Goal: Complete application form: Complete application form

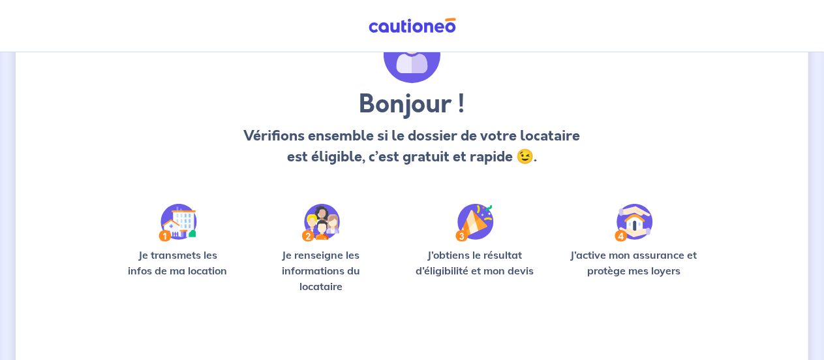
scroll to position [164, 0]
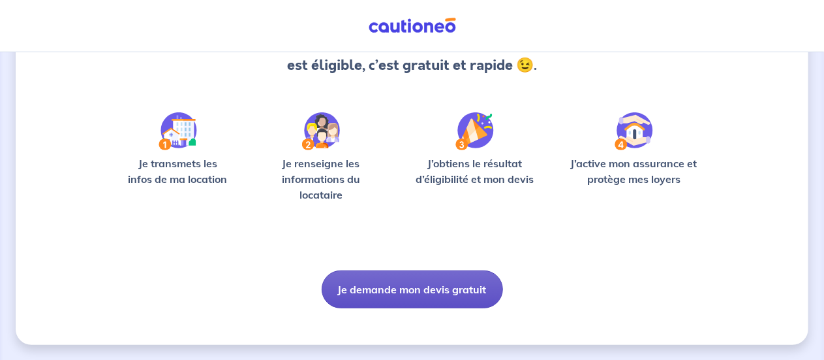
click at [419, 285] on button "Je demande mon devis gratuit" at bounding box center [412, 289] width 181 height 38
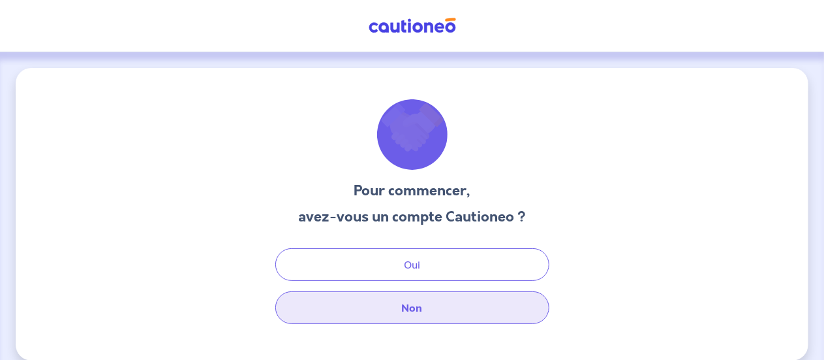
click at [421, 311] on button "Non" at bounding box center [412, 307] width 274 height 33
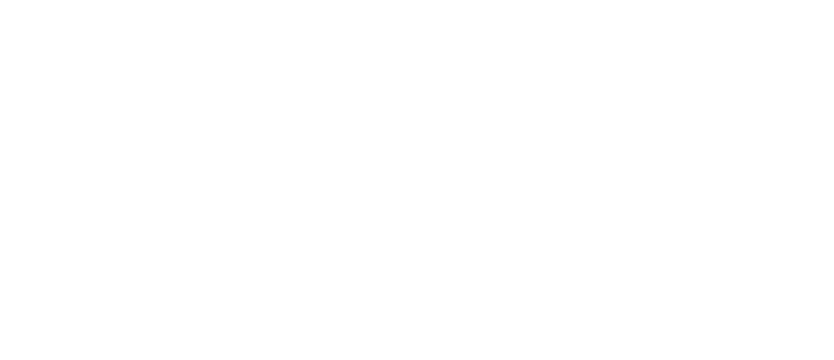
select select "FR"
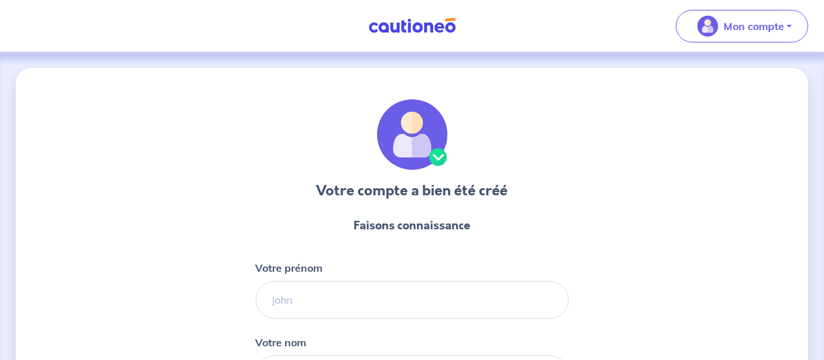
scroll to position [87, 0]
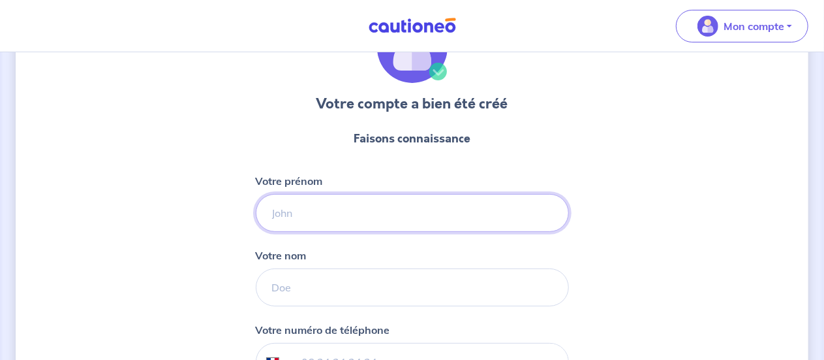
click at [343, 206] on input "Votre prénom" at bounding box center [412, 213] width 313 height 38
type input "[PERSON_NAME]"
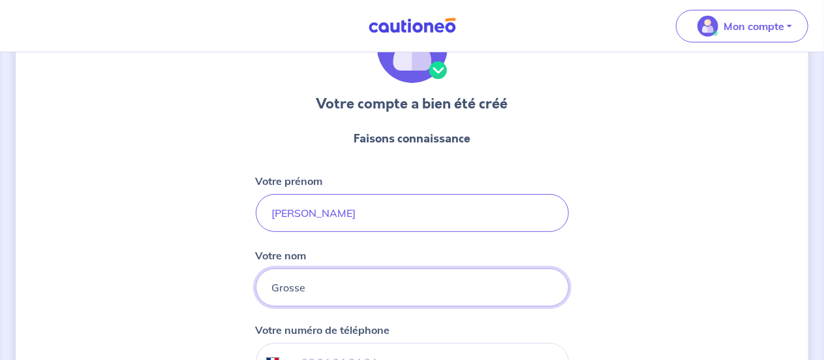
type input "Grosse"
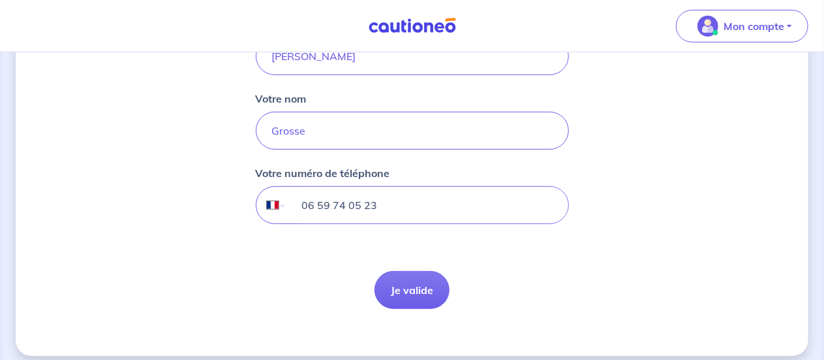
scroll to position [253, 0]
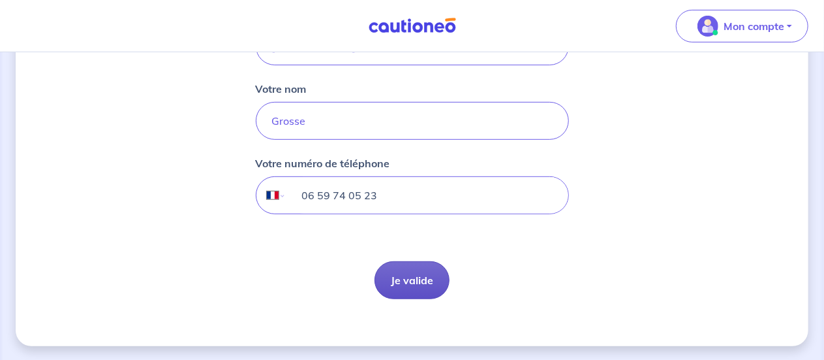
type input "06 59 74 05 23"
click at [407, 267] on button "Je valide" at bounding box center [412, 280] width 75 height 38
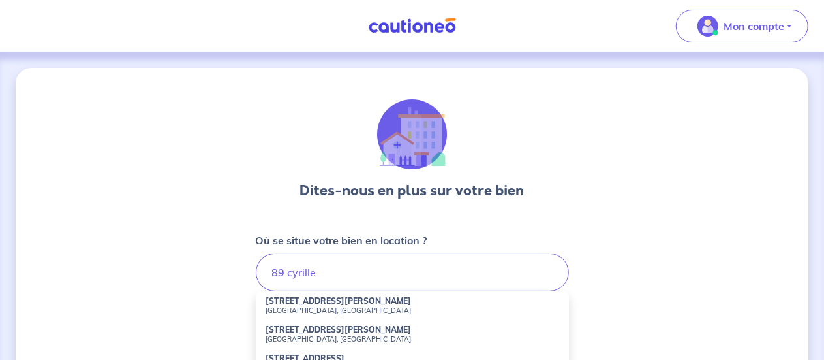
click at [347, 308] on small "[GEOGRAPHIC_DATA], [GEOGRAPHIC_DATA]" at bounding box center [412, 309] width 292 height 9
type input "[STREET_ADDRESS][PERSON_NAME]"
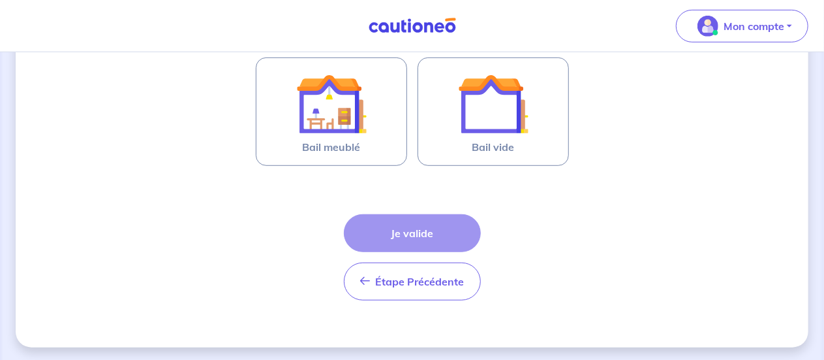
scroll to position [405, 0]
click at [302, 216] on div "Étape Précédente Précédent Je valide Je valide" at bounding box center [412, 240] width 313 height 117
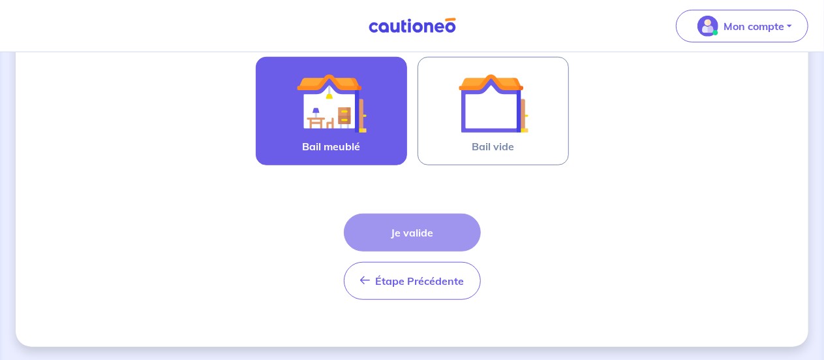
click at [332, 153] on label "Bail meublé" at bounding box center [331, 111] width 151 height 108
click at [0, 0] on input "Bail meublé" at bounding box center [0, 0] width 0 height 0
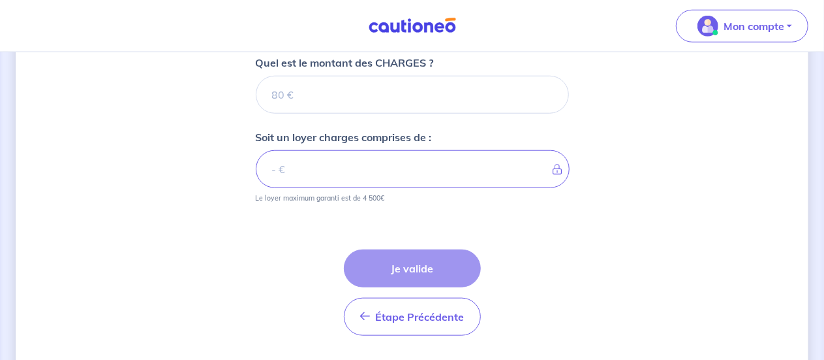
scroll to position [435, 0]
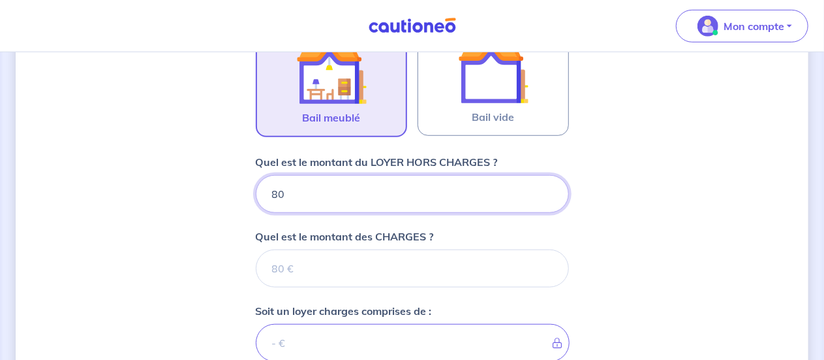
type input "800"
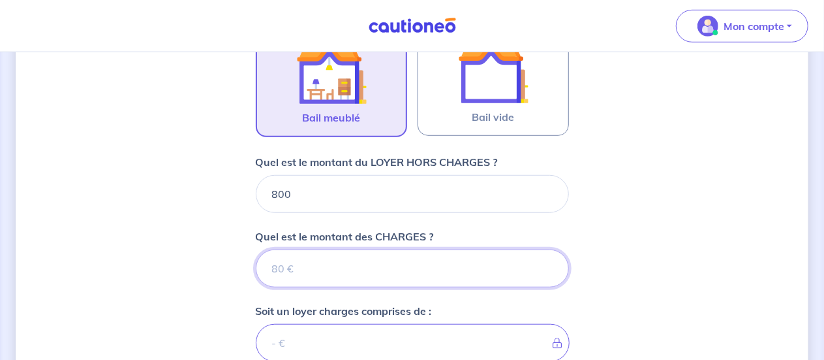
click at [311, 266] on input "Quel est le montant des CHARGES ?" at bounding box center [412, 268] width 313 height 38
type input "50"
type input "850"
type input "50"
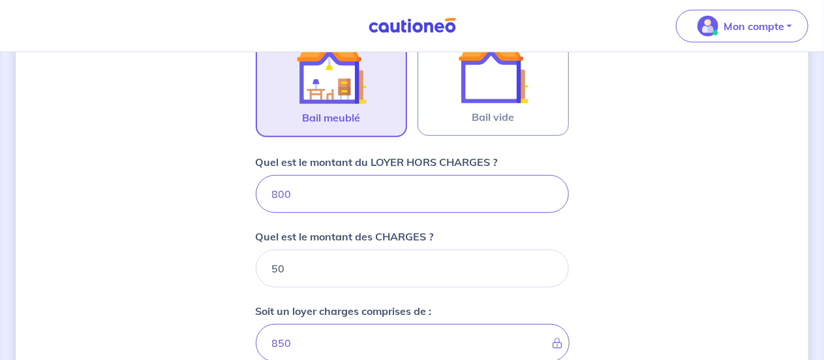
click at [223, 236] on div "Dites-nous en plus sur votre bien Où se situe votre bien en location ? [STREET_…" at bounding box center [412, 139] width 793 height 1012
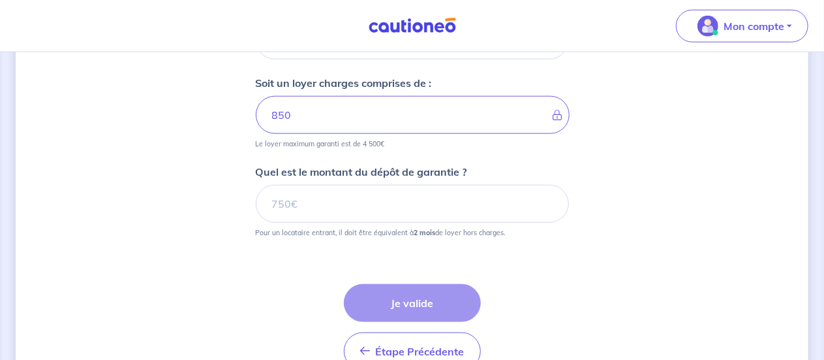
scroll to position [696, 0]
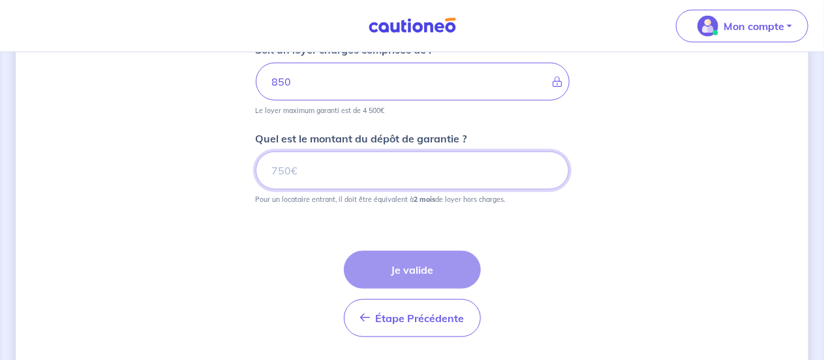
click at [311, 172] on input "Quel est le montant du dépôt de garantie ?" at bounding box center [412, 170] width 313 height 38
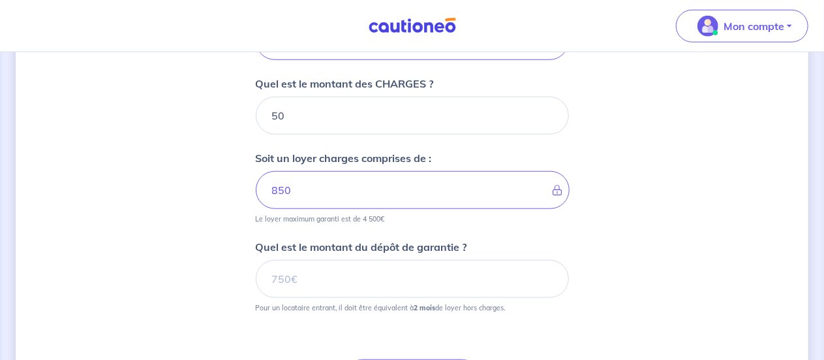
scroll to position [608, 0]
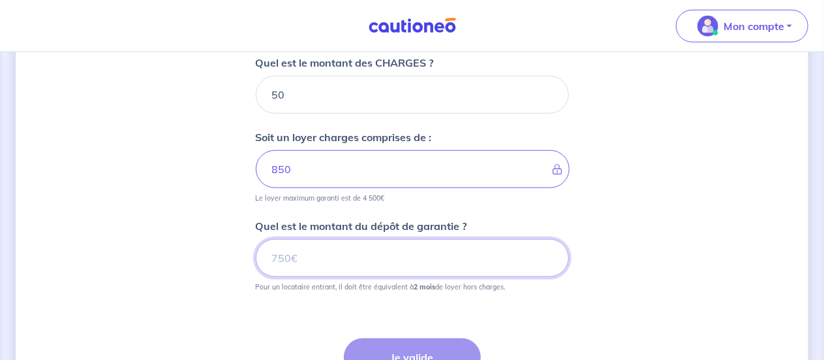
click at [403, 249] on input "Quel est le montant du dépôt de garantie ?" at bounding box center [412, 258] width 313 height 38
type input "1600"
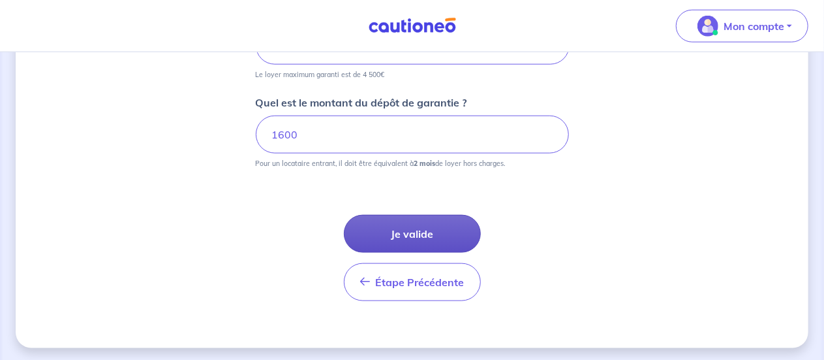
click at [400, 233] on button "Je valide" at bounding box center [412, 234] width 137 height 38
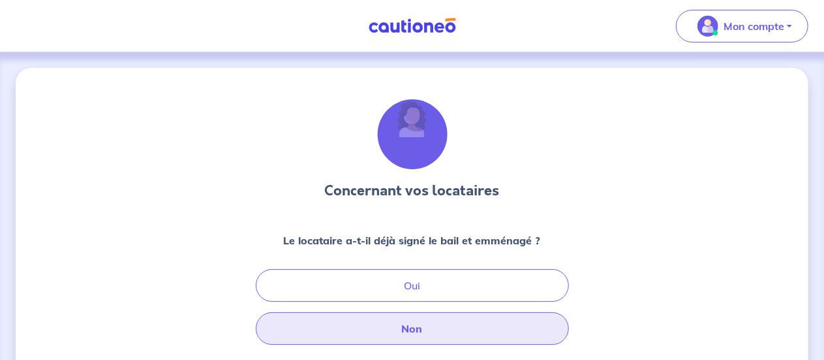
click at [418, 338] on button "Non" at bounding box center [412, 328] width 313 height 33
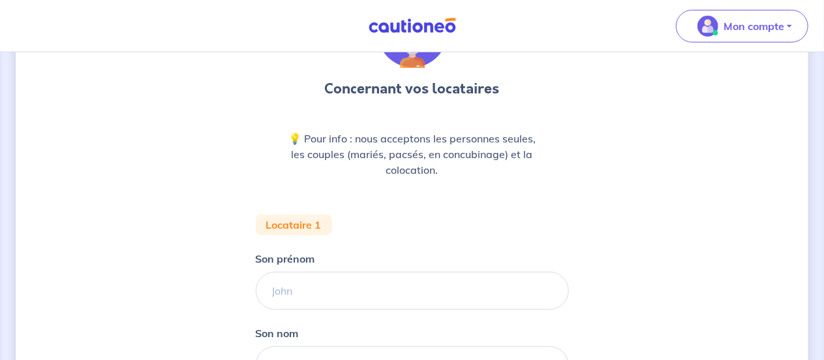
scroll to position [174, 0]
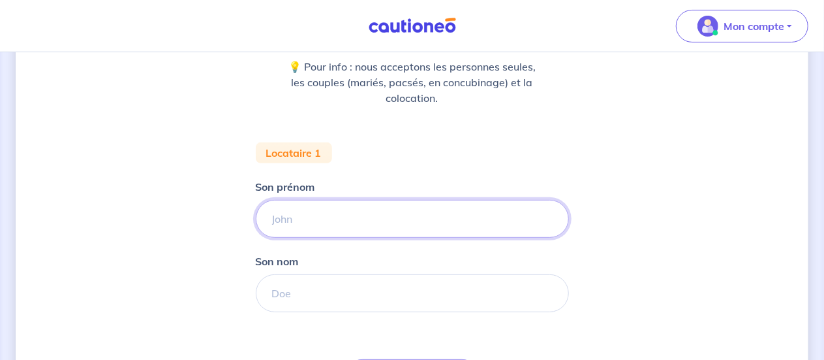
click at [332, 222] on input "Son prénom" at bounding box center [412, 219] width 313 height 38
type input "[PERSON_NAME]"
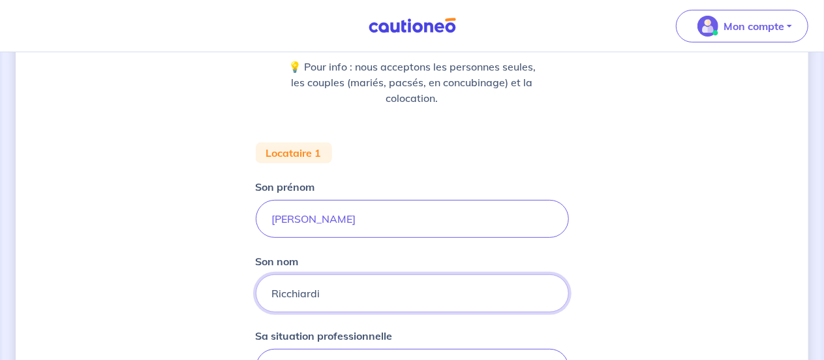
type input "Ricchiardi"
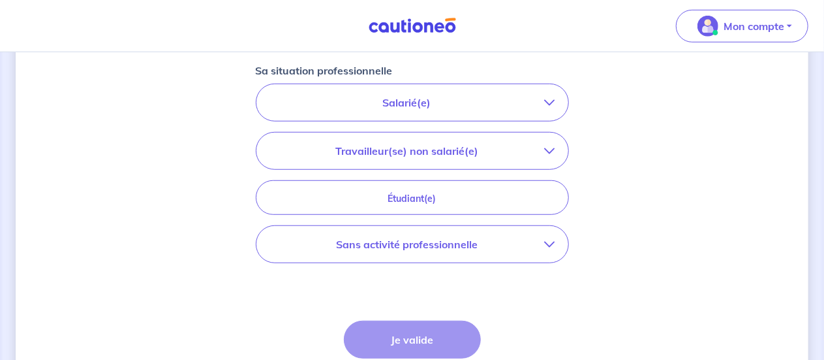
scroll to position [460, 0]
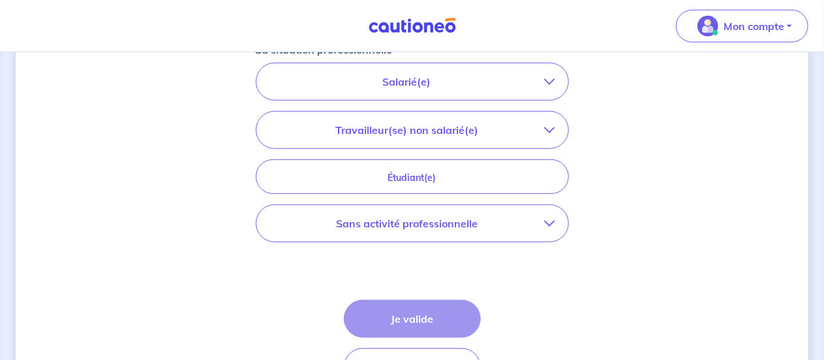
click at [563, 220] on button "Sans activité professionnelle" at bounding box center [413, 223] width 312 height 37
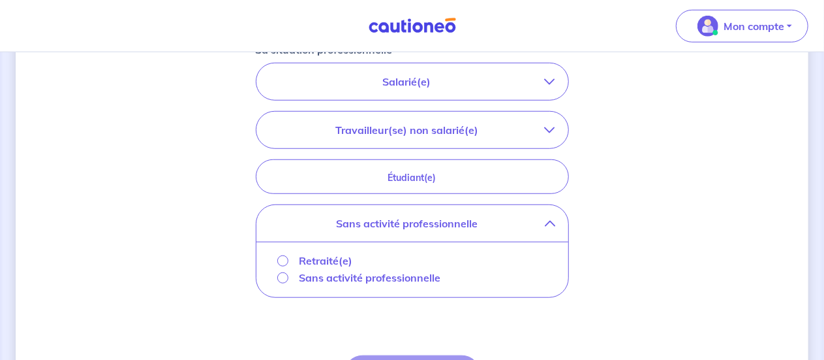
click at [388, 277] on p "Sans activité professionnelle" at bounding box center [370, 278] width 142 height 16
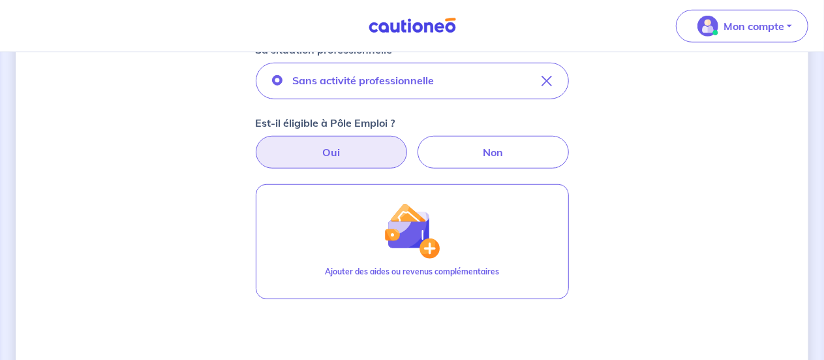
click at [311, 146] on label "Oui" at bounding box center [331, 152] width 151 height 33
click at [408, 144] on input "Oui" at bounding box center [412, 140] width 8 height 8
radio input "true"
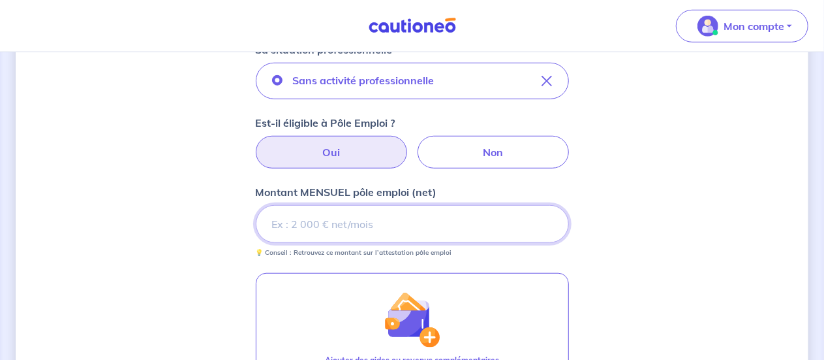
click at [328, 232] on input "Montant MENSUEL pôle emploi (net)" at bounding box center [412, 224] width 313 height 38
click at [550, 221] on input "0.01" at bounding box center [412, 224] width 313 height 38
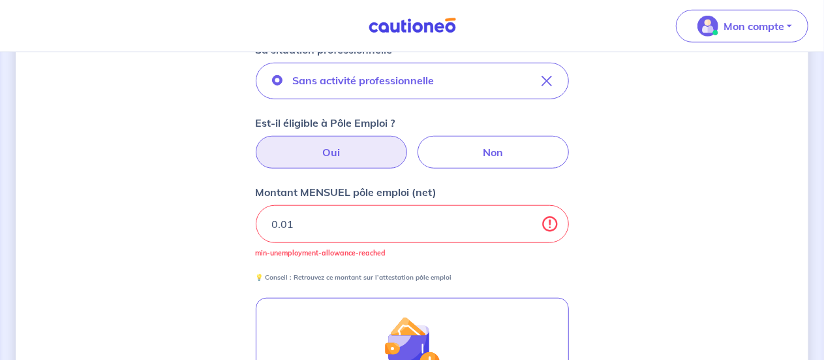
click at [375, 264] on div "Montant MENSUEL pôle emploi (net) 0.01 min-unemployment-allowance-reached 💡 Con…" at bounding box center [412, 233] width 313 height 98
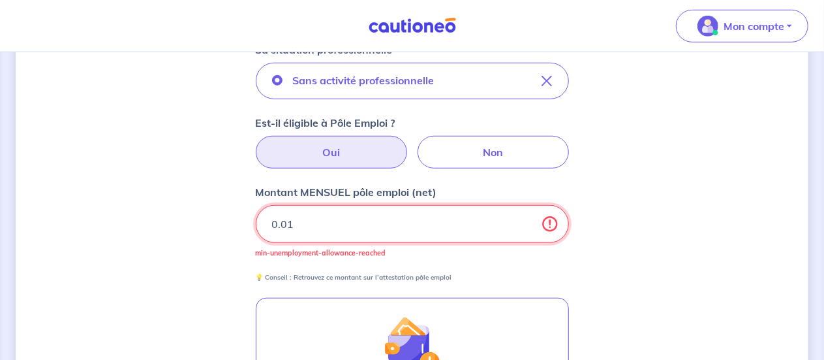
click at [373, 234] on input "0.01" at bounding box center [412, 224] width 313 height 38
type input "0"
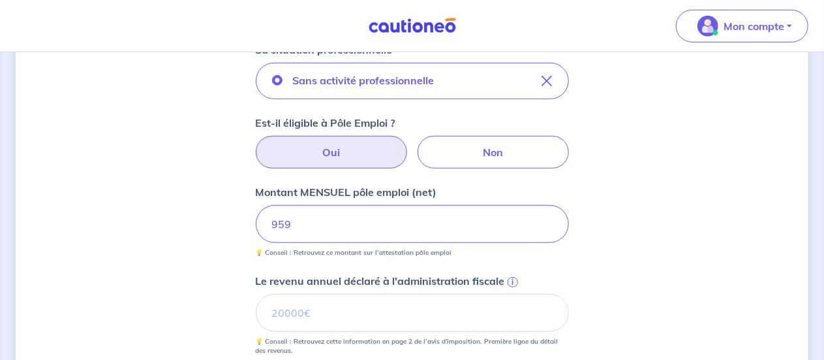
click at [642, 201] on div "Concernant vos locataires 💡 Pour info : nous acceptons les personnes seules, le…" at bounding box center [412, 144] width 793 height 1073
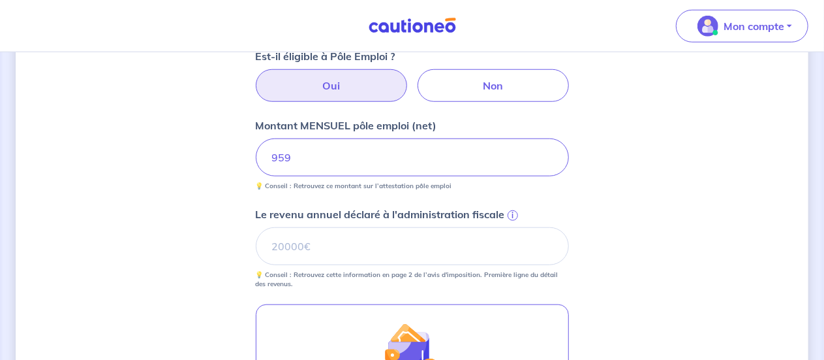
scroll to position [546, 0]
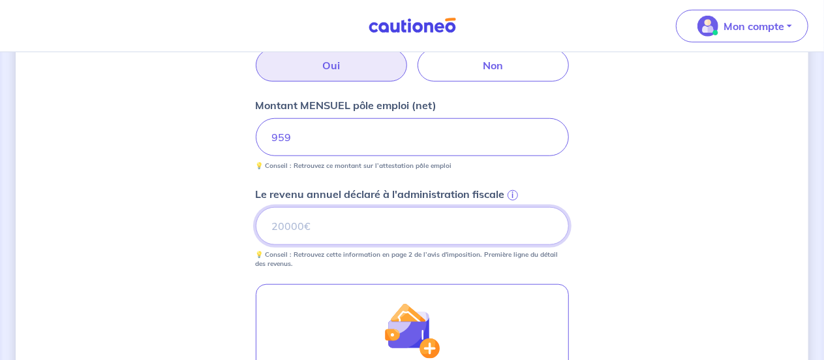
click at [351, 230] on input "Le revenu annuel déclaré à l'administration fiscale i" at bounding box center [412, 226] width 313 height 38
type input "16000"
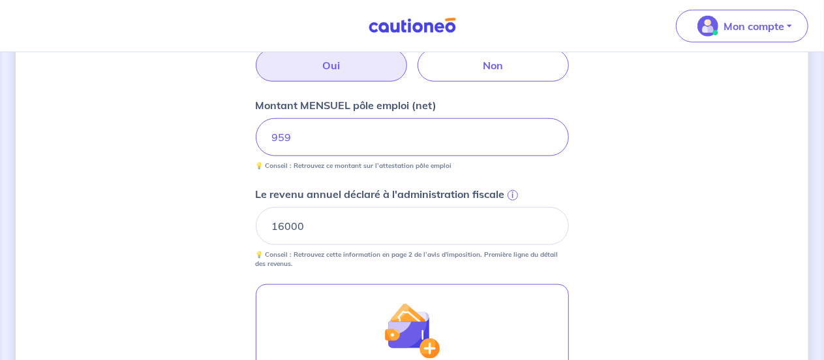
click at [649, 223] on div "Concernant vos locataires 💡 Pour info : nous acceptons les personnes seules, le…" at bounding box center [412, 58] width 793 height 1073
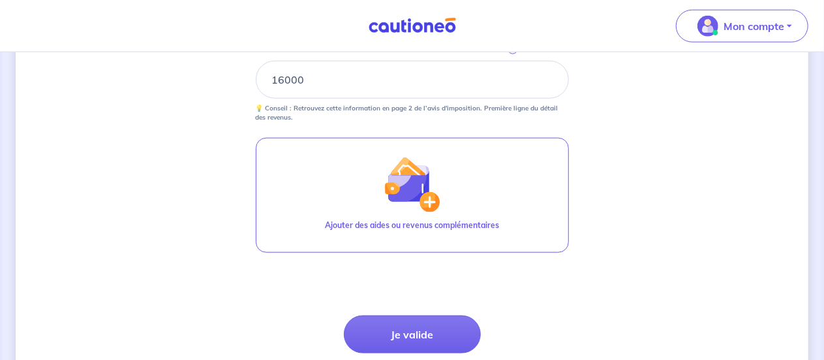
scroll to position [721, 0]
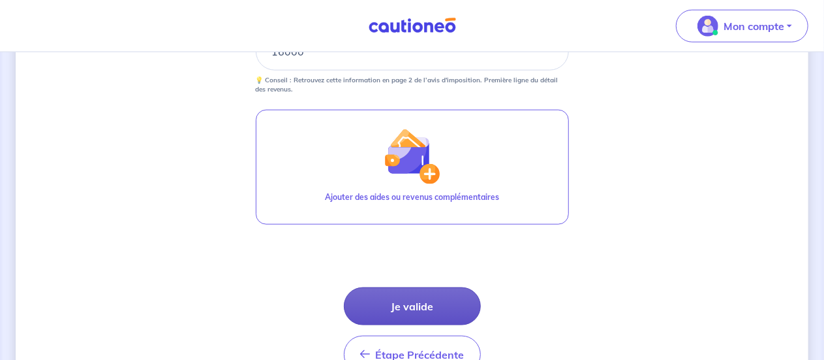
click at [394, 300] on button "Je valide" at bounding box center [412, 306] width 137 height 38
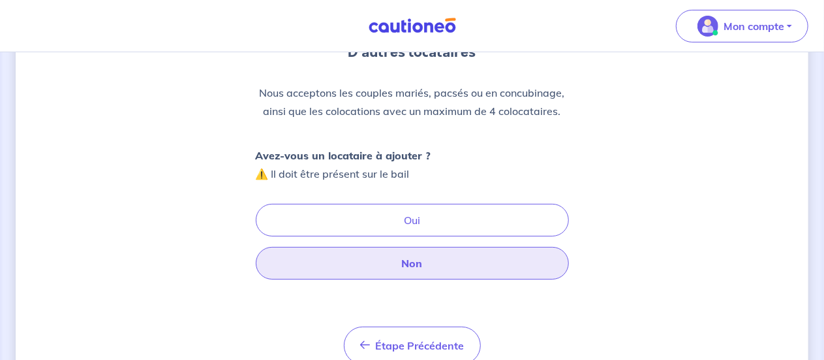
scroll to position [174, 0]
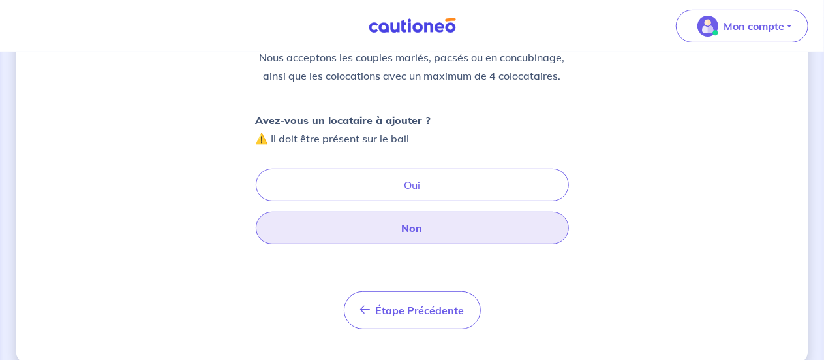
click at [409, 227] on button "Non" at bounding box center [412, 227] width 313 height 33
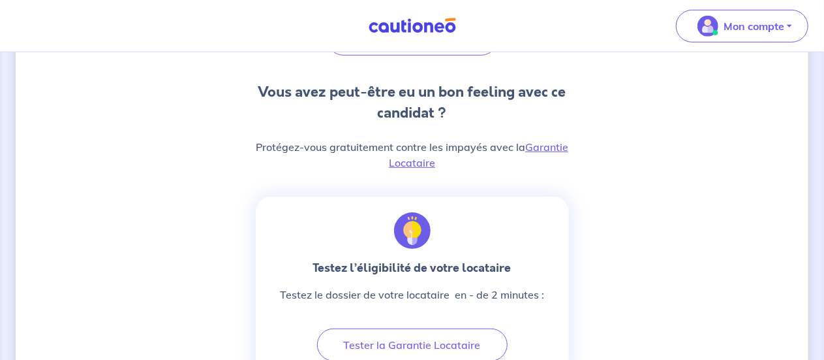
scroll to position [348, 0]
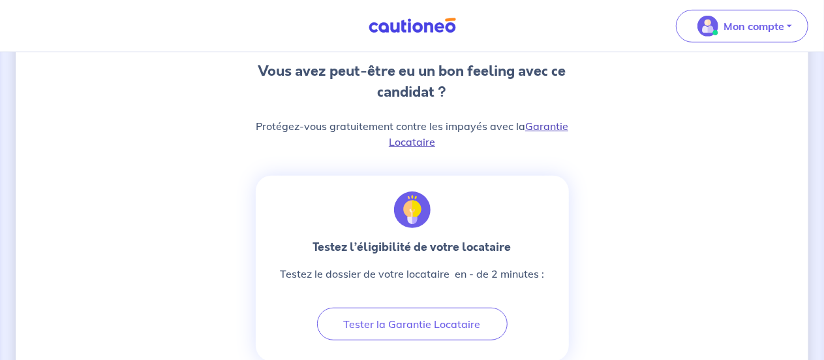
click at [418, 138] on link "Garantie Locataire" at bounding box center [479, 133] width 180 height 29
